Goal: Task Accomplishment & Management: Use online tool/utility

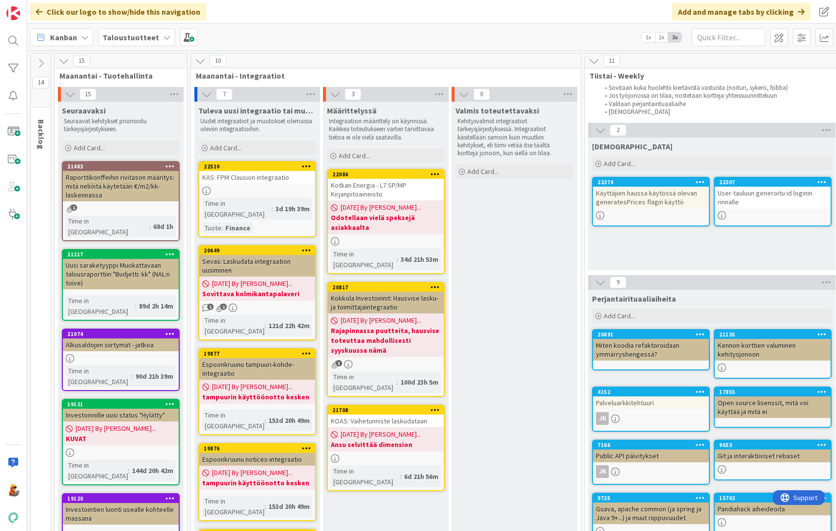
scroll to position [0, 1232]
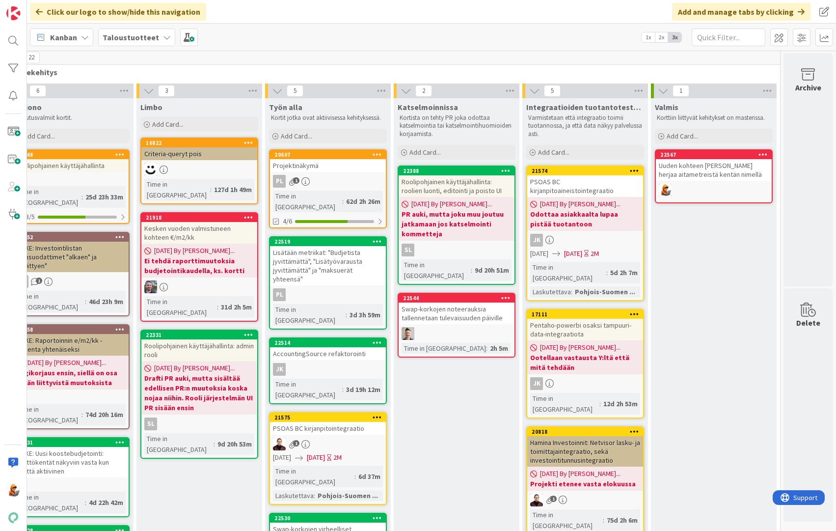
scroll to position [0, 1232]
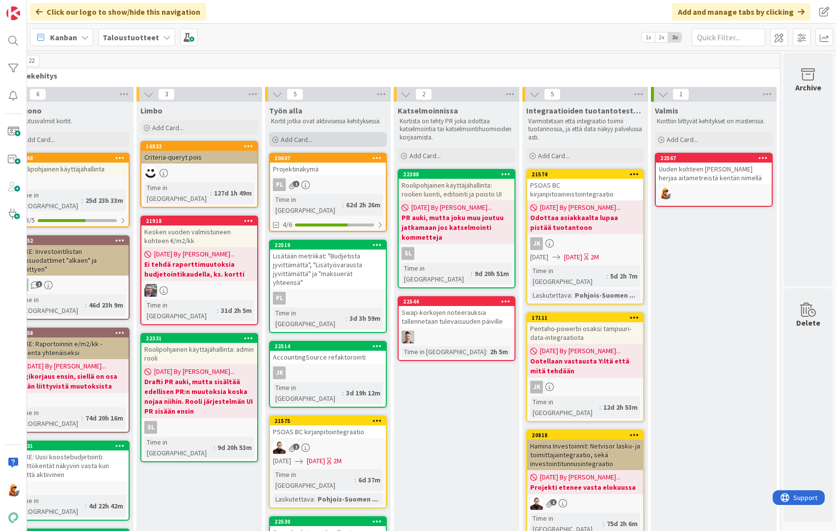
click at [300, 136] on span "Add Card..." at bounding box center [296, 139] width 31 height 9
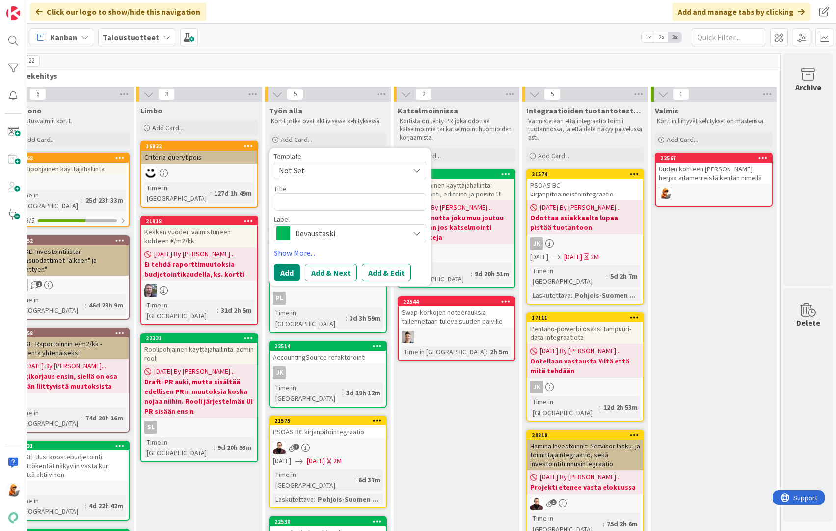
type textarea "x"
type textarea "showGeneralLedger.do oikeustarkistelut"
click at [310, 239] on span "Devaustaski" at bounding box center [349, 233] width 109 height 14
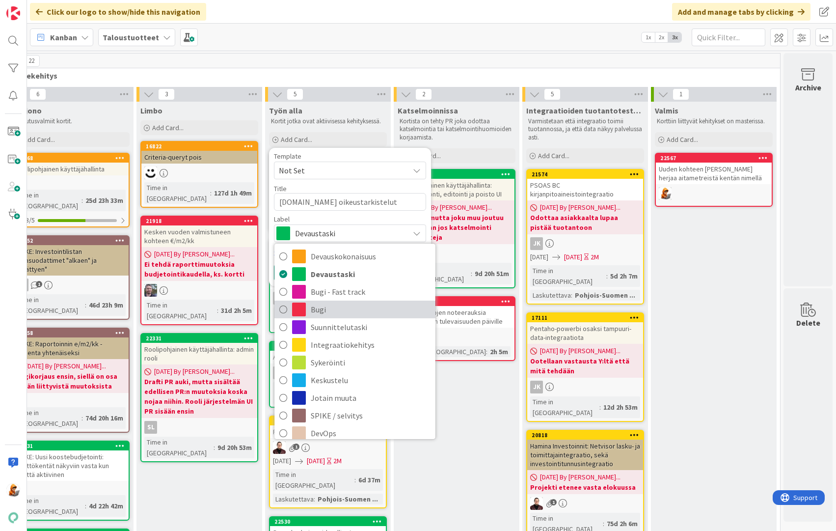
click at [311, 307] on span "Bugi" at bounding box center [371, 309] width 120 height 15
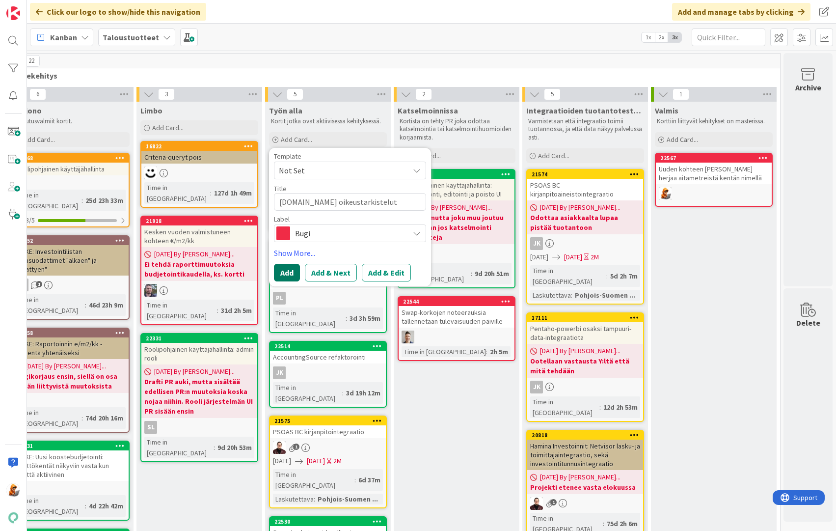
click at [278, 270] on button "Add" at bounding box center [287, 273] width 26 height 18
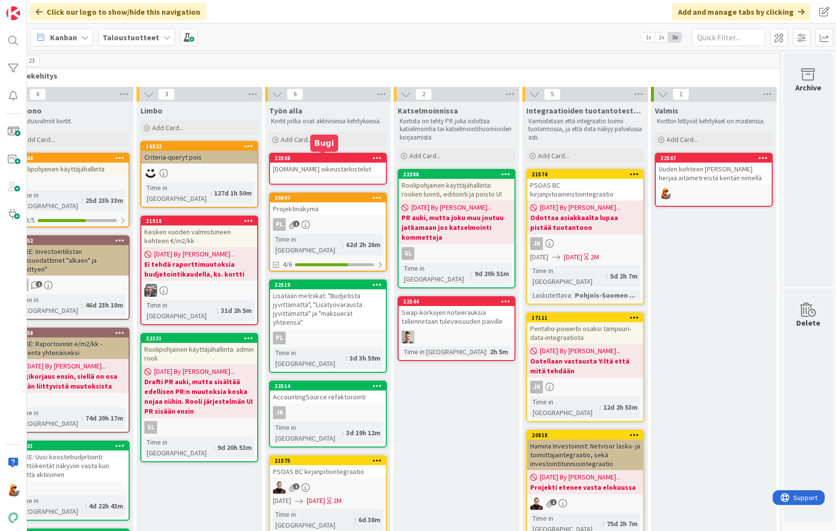
click at [280, 158] on div "22568" at bounding box center [329, 158] width 111 height 7
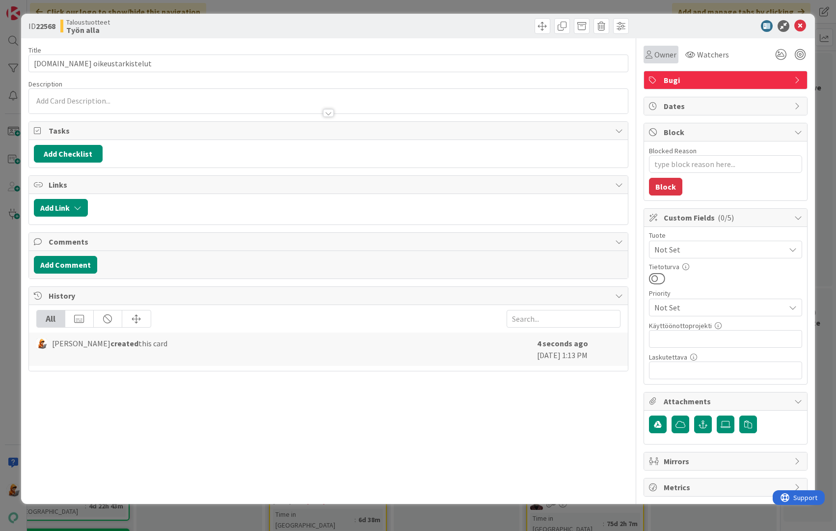
click at [665, 56] on span "Owner" at bounding box center [665, 55] width 22 height 12
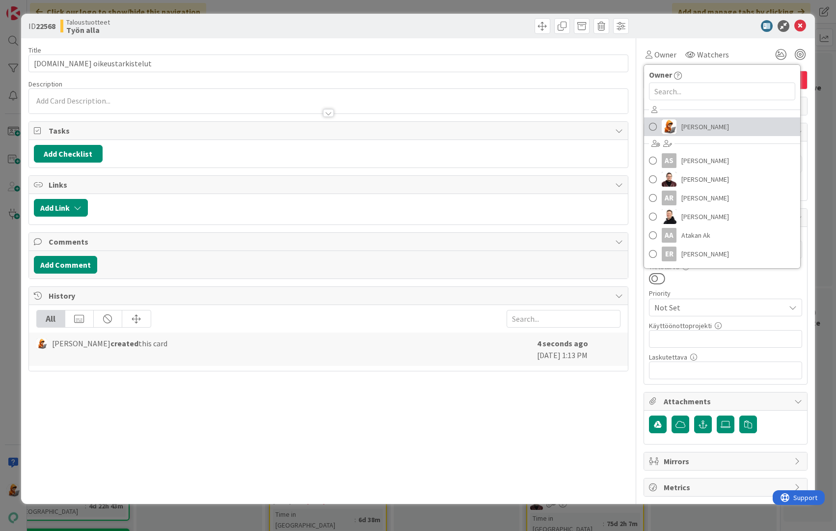
click at [697, 127] on span "Mika Hamunen" at bounding box center [705, 126] width 48 height 15
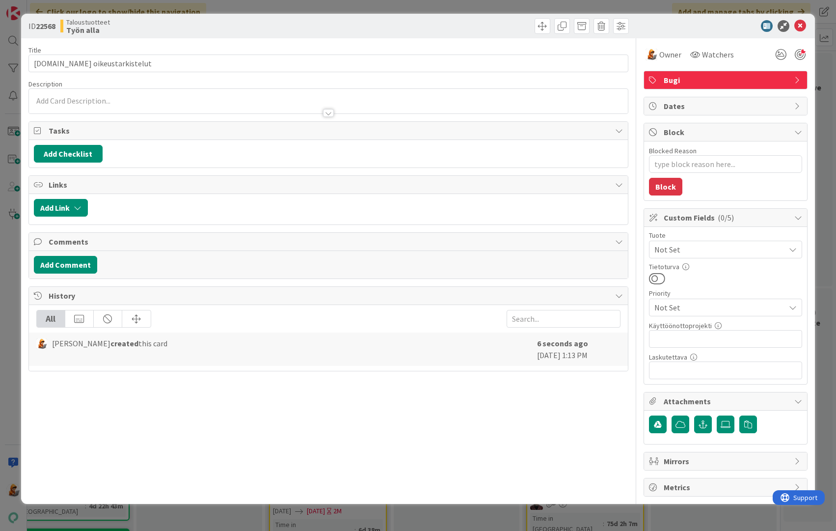
type textarea "x"
click at [807, 29] on div at bounding box center [721, 26] width 174 height 12
click at [798, 26] on icon at bounding box center [800, 26] width 12 height 12
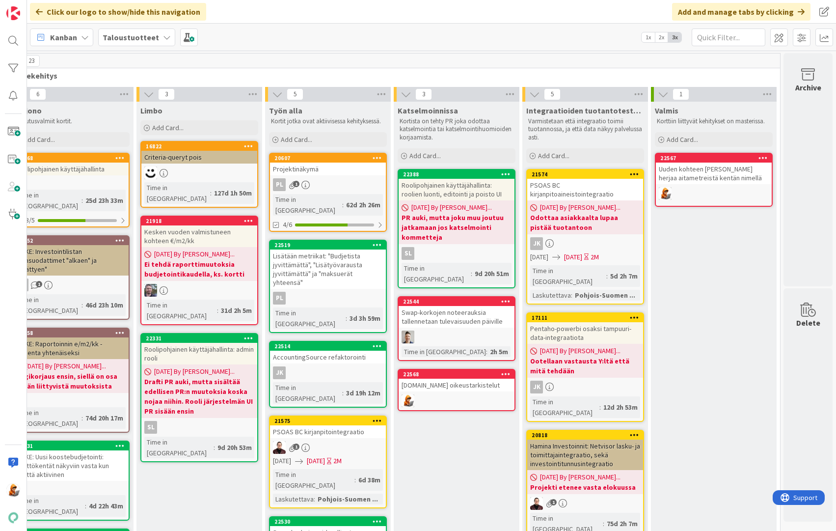
drag, startPoint x: 327, startPoint y: 164, endPoint x: 510, endPoint y: 1, distance: 245.4
